Goal: Transaction & Acquisition: Purchase product/service

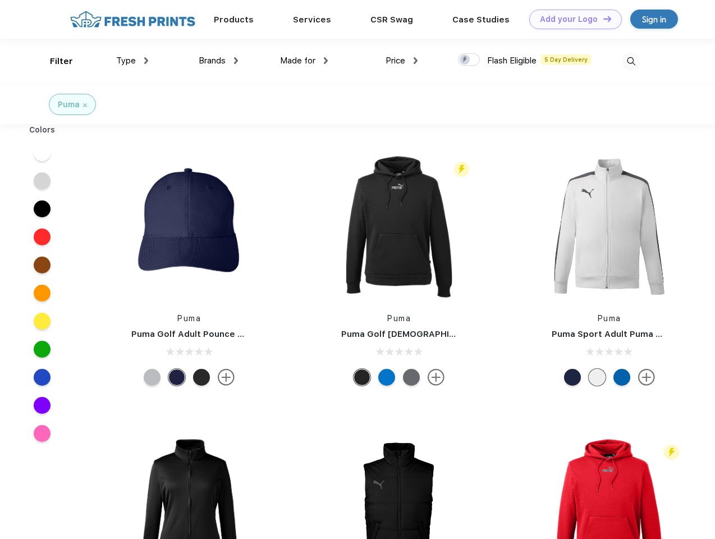
click at [572, 19] on link "Add your Logo Design Tool" at bounding box center [575, 20] width 93 height 20
click at [0, 0] on div "Design Tool" at bounding box center [0, 0] width 0 height 0
click at [602, 19] on link "Add your Logo Design Tool" at bounding box center [575, 20] width 93 height 20
click at [54, 61] on div "Filter" at bounding box center [61, 61] width 23 height 13
click at [132, 61] on span "Type" at bounding box center [126, 61] width 20 height 10
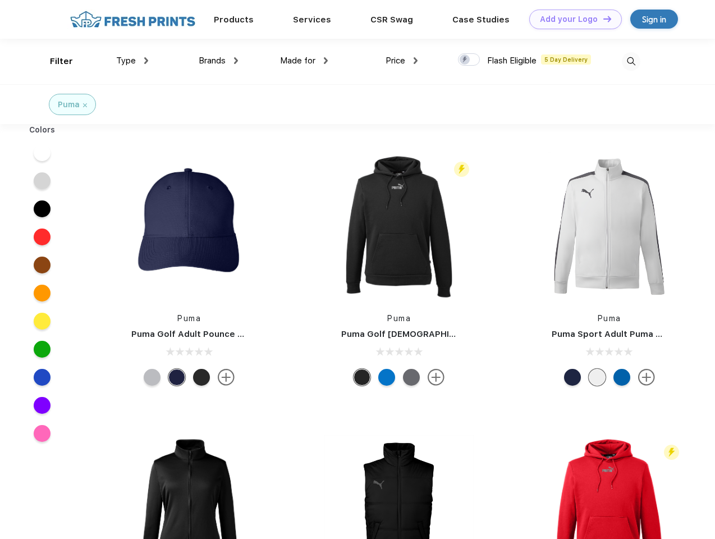
click at [218, 61] on span "Brands" at bounding box center [212, 61] width 27 height 10
click at [304, 61] on span "Made for" at bounding box center [297, 61] width 35 height 10
click at [402, 61] on span "Price" at bounding box center [396, 61] width 20 height 10
click at [469, 60] on div at bounding box center [469, 59] width 22 height 12
click at [465, 60] on input "checkbox" at bounding box center [461, 56] width 7 height 7
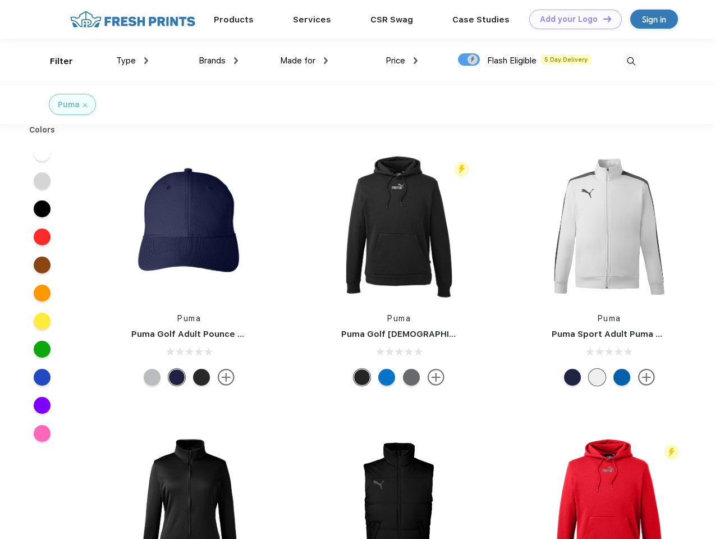
click at [631, 61] on img at bounding box center [631, 61] width 19 height 19
